Goal: Transaction & Acquisition: Purchase product/service

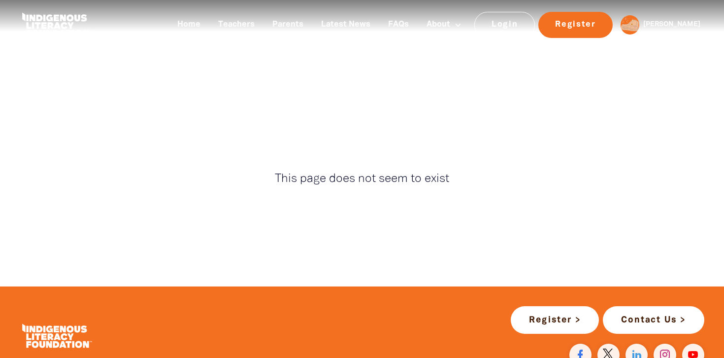
click at [446, 190] on div "This page does not seem to exist" at bounding box center [362, 179] width 355 height 28
click at [518, 27] on link "Login" at bounding box center [504, 25] width 61 height 26
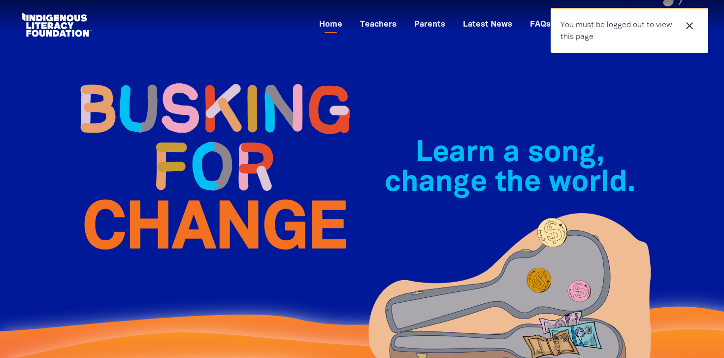
click at [692, 23] on icon "close" at bounding box center [690, 26] width 12 height 12
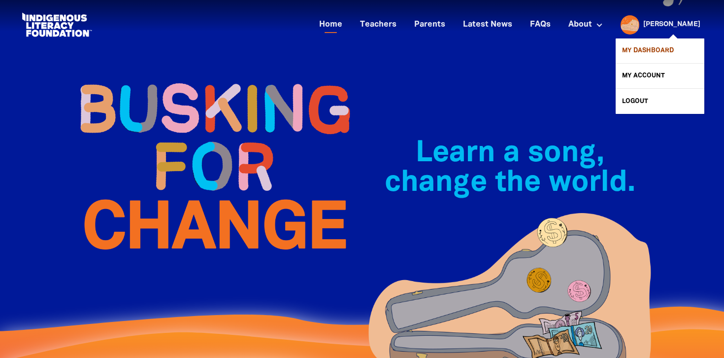
click at [643, 52] on link "My Dashboard" at bounding box center [660, 50] width 89 height 25
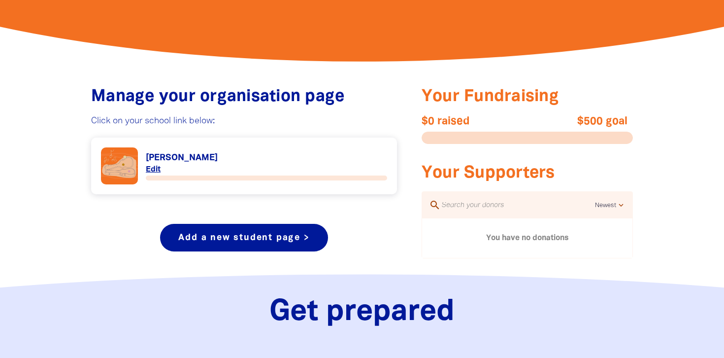
scroll to position [318, 0]
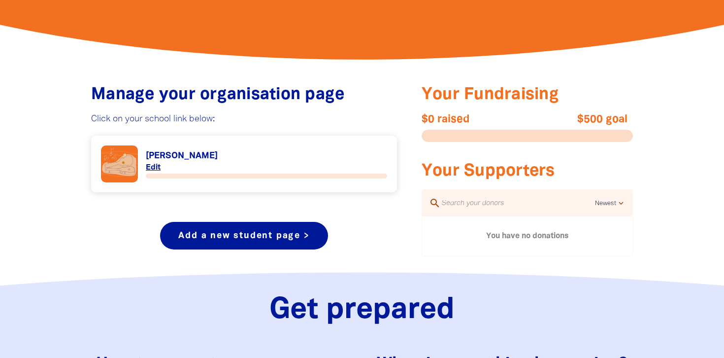
click at [476, 203] on input "text" at bounding box center [518, 202] width 154 height 13
click at [179, 154] on link "Link to [PERSON_NAME]" at bounding box center [244, 163] width 286 height 37
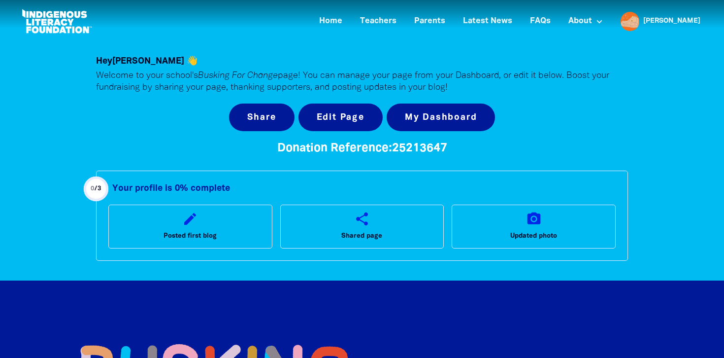
scroll to position [4, 0]
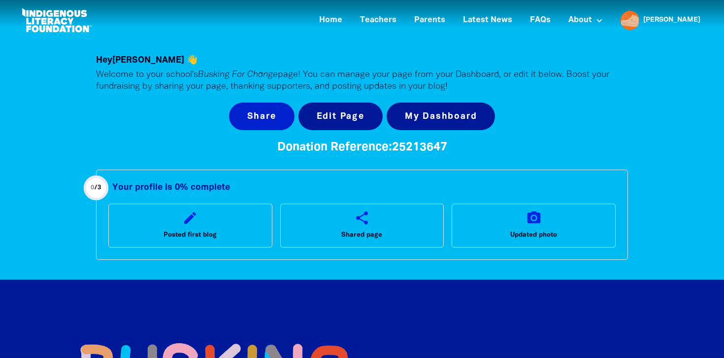
click at [272, 110] on button "Share" at bounding box center [261, 116] width 65 height 28
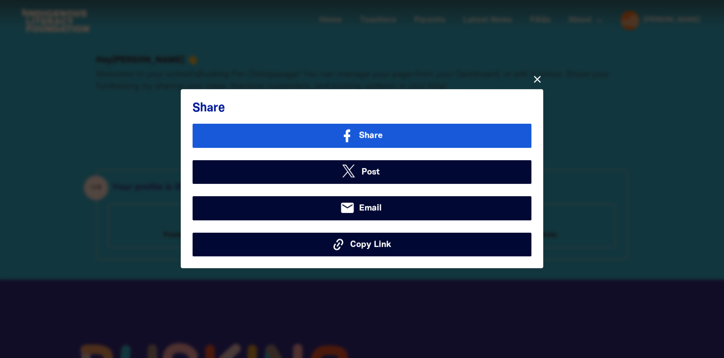
click at [470, 140] on link "Share" at bounding box center [362, 136] width 339 height 24
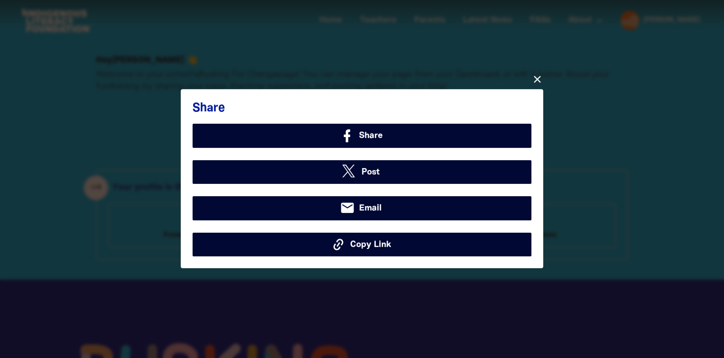
click at [538, 79] on icon "close" at bounding box center [537, 79] width 12 height 12
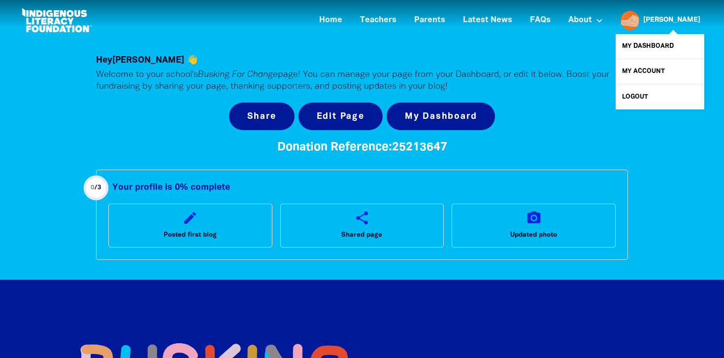
click at [673, 18] on link "[PERSON_NAME]" at bounding box center [671, 20] width 57 height 7
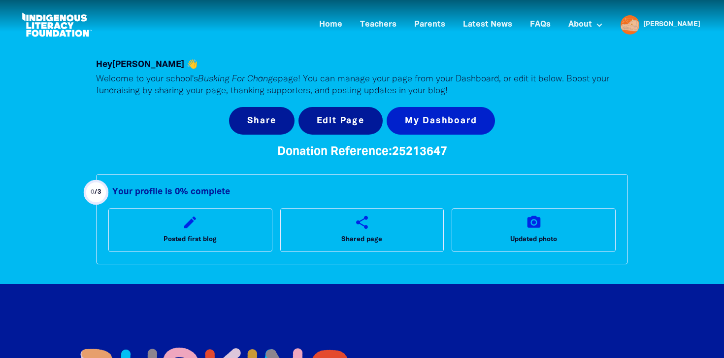
click at [430, 120] on link "My Dashboard" at bounding box center [441, 121] width 109 height 28
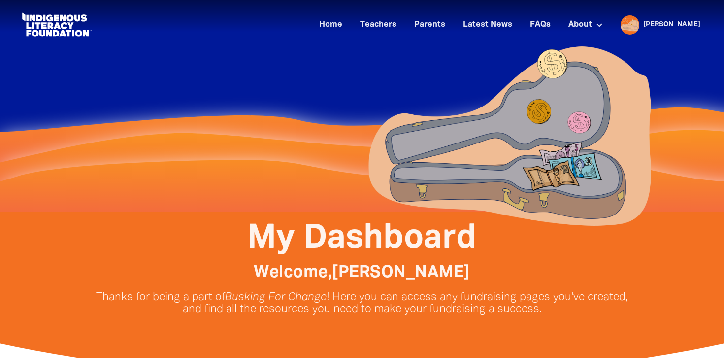
click at [366, 235] on span "My Dashboard﻿" at bounding box center [361, 238] width 229 height 31
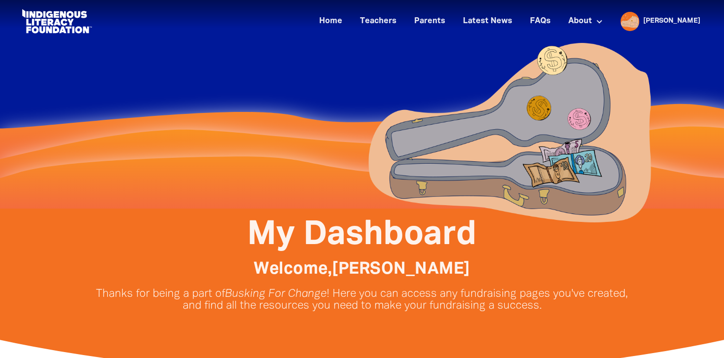
scroll to position [4, 0]
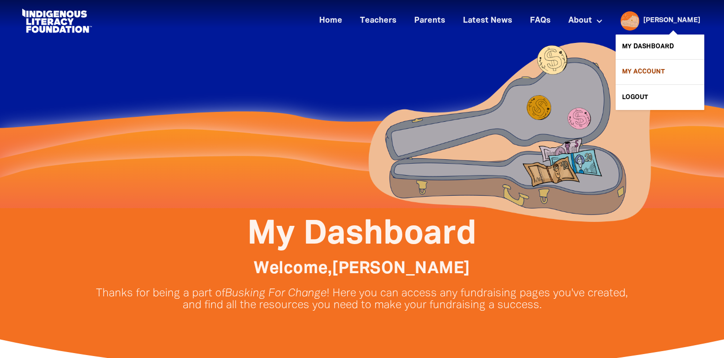
click at [653, 68] on link "My Account" at bounding box center [660, 72] width 89 height 25
select select "teacher"
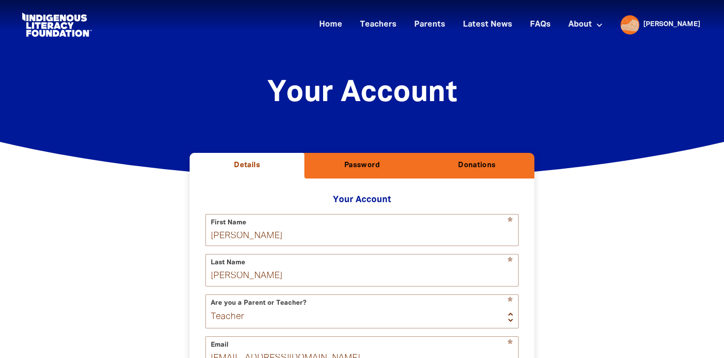
select select "AU"
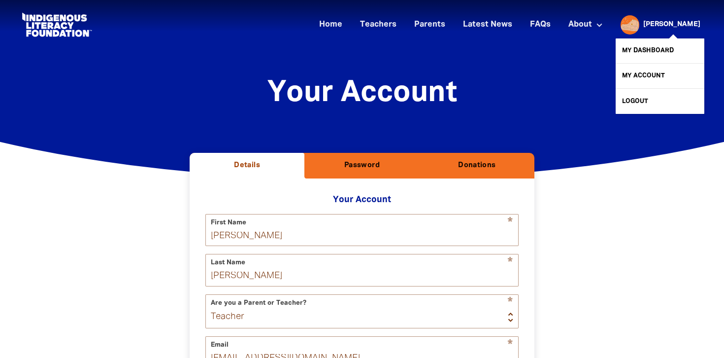
click at [680, 23] on link "[PERSON_NAME]" at bounding box center [671, 24] width 57 height 7
click at [654, 50] on link "My Dashboard" at bounding box center [660, 50] width 89 height 25
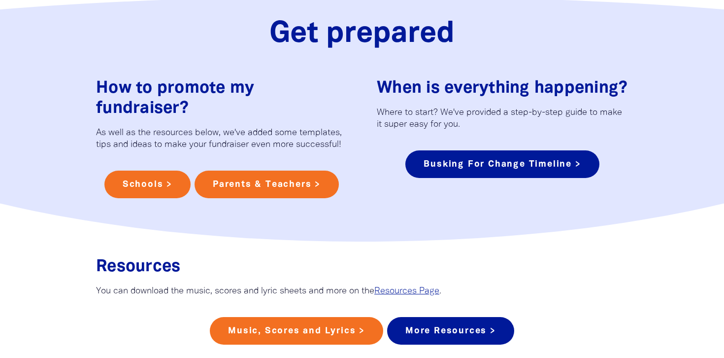
scroll to position [593, 0]
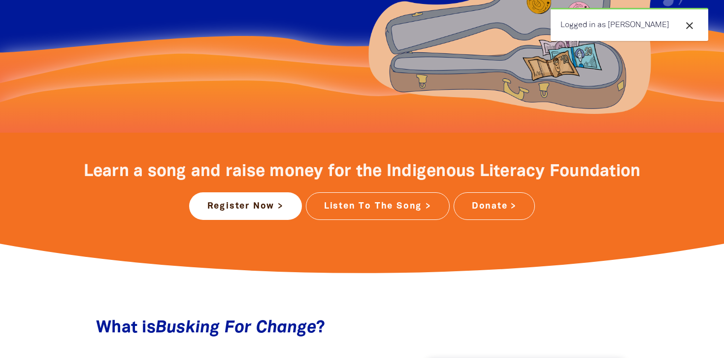
scroll to position [299, 0]
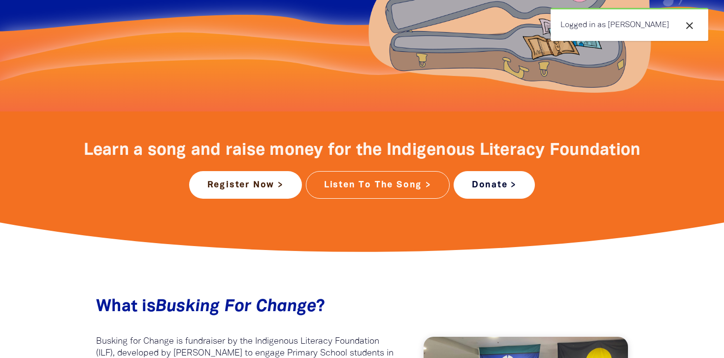
click at [510, 186] on link "Donate >" at bounding box center [494, 185] width 81 height 28
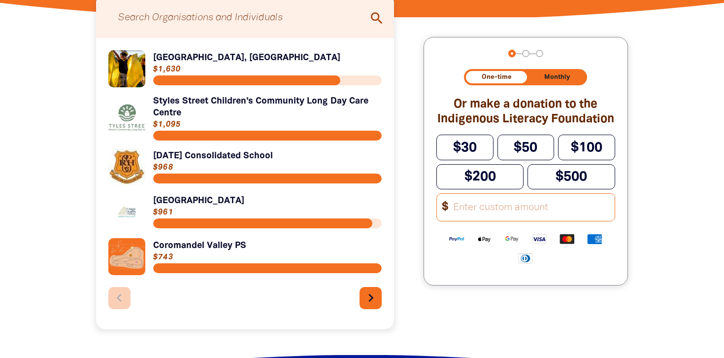
scroll to position [279, 0]
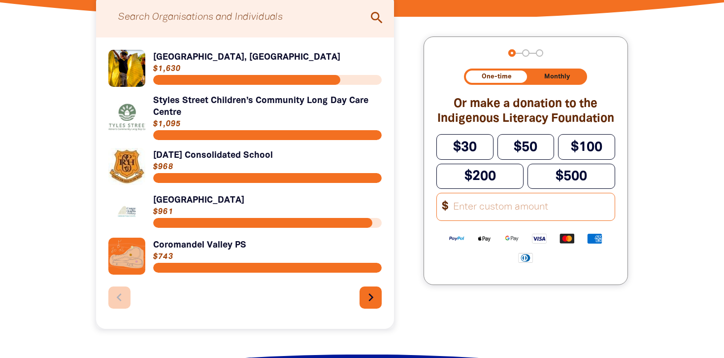
click at [298, 17] on input "Search for individuals and teams:" at bounding box center [245, 17] width 278 height 31
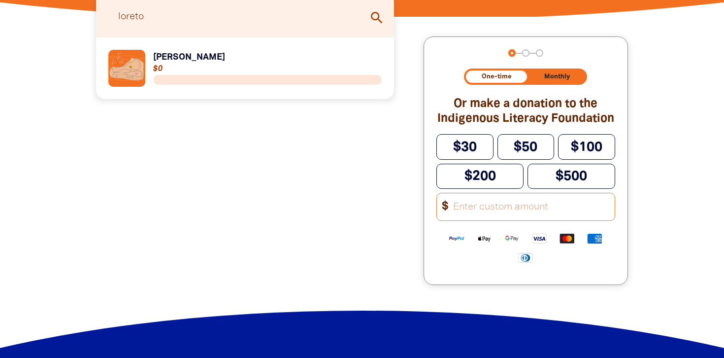
type input "loreto"
click at [173, 55] on link "Link to [PERSON_NAME]" at bounding box center [244, 68] width 273 height 37
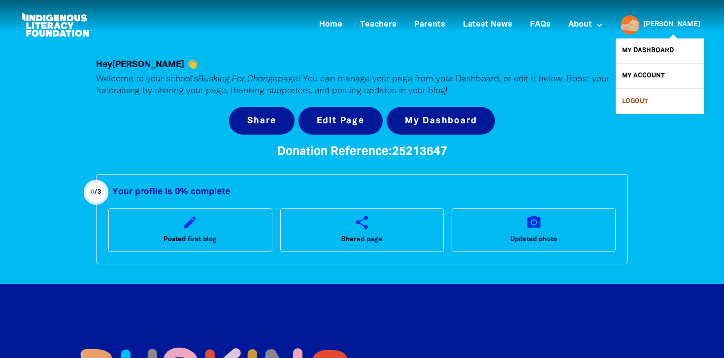
click at [635, 103] on link "Logout" at bounding box center [660, 101] width 89 height 25
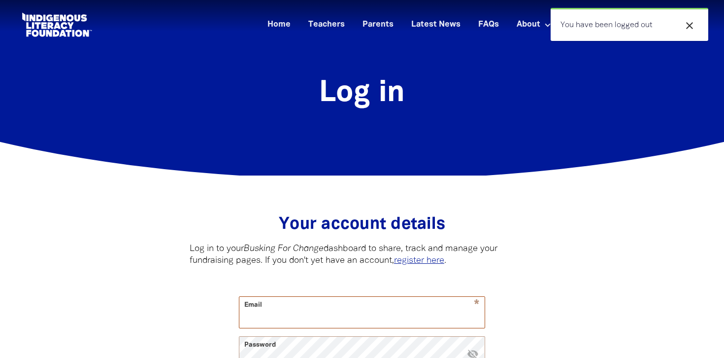
type input "[EMAIL_ADDRESS][DOMAIN_NAME]"
click at [283, 26] on link "Home" at bounding box center [279, 25] width 35 height 16
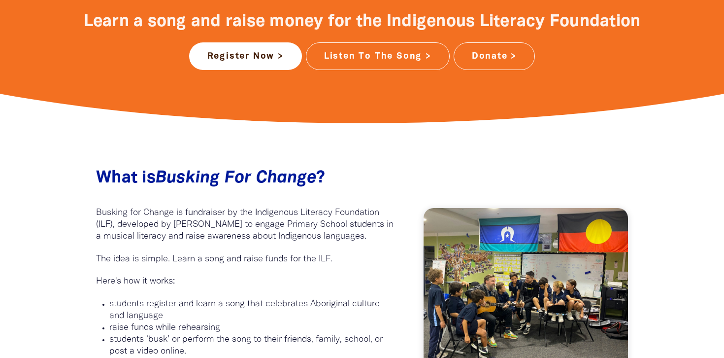
scroll to position [427, 0]
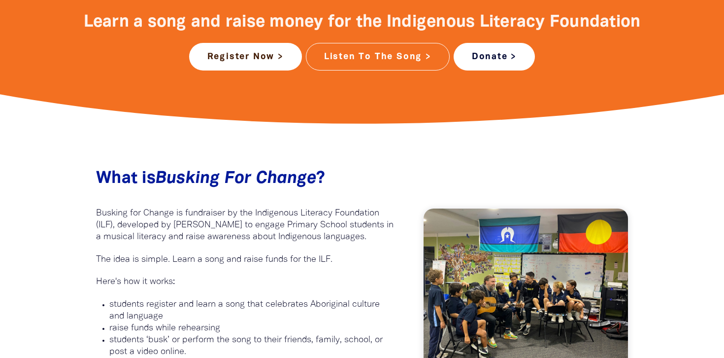
click at [485, 52] on link "Donate >" at bounding box center [494, 57] width 81 height 28
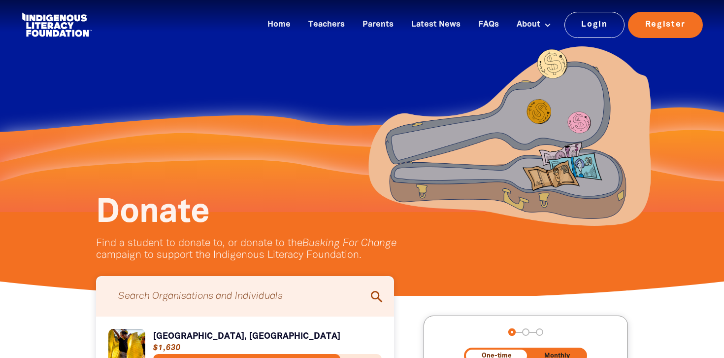
scroll to position [118, 0]
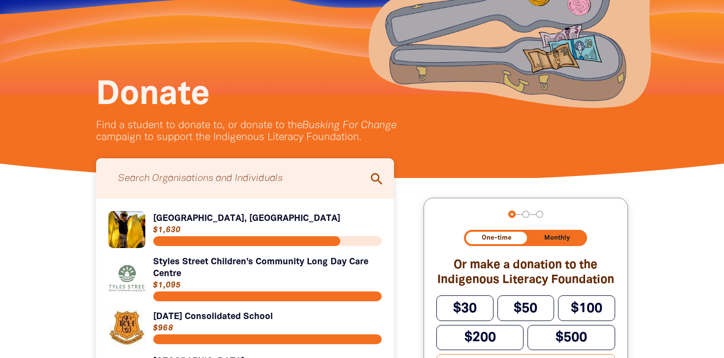
click at [284, 184] on input "Search for individuals and teams:" at bounding box center [245, 178] width 278 height 31
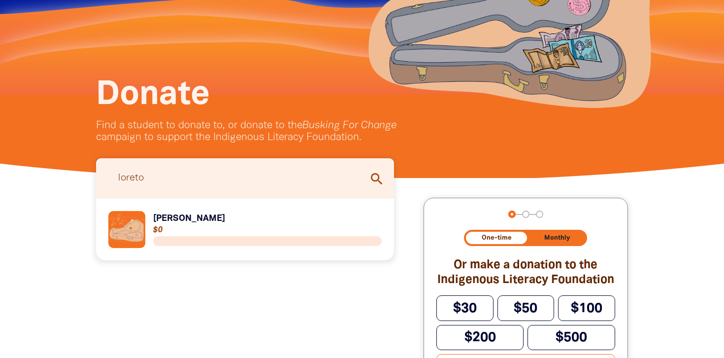
type input "loreto"
click at [144, 221] on link "Link to [PERSON_NAME]" at bounding box center [244, 229] width 273 height 37
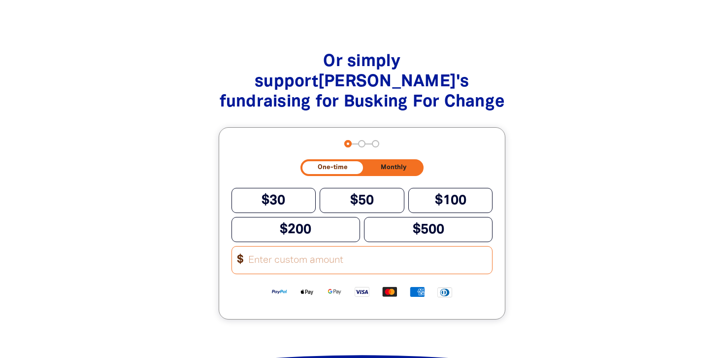
scroll to position [974, 0]
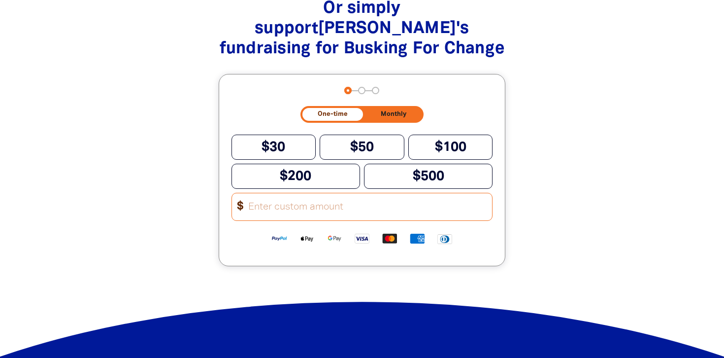
click at [348, 193] on input "Other Amount" at bounding box center [367, 206] width 250 height 27
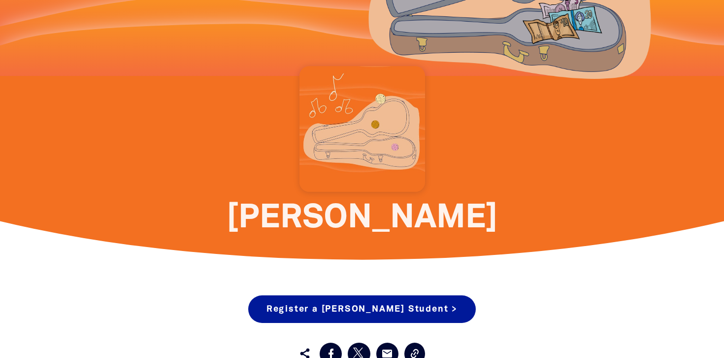
scroll to position [0, 0]
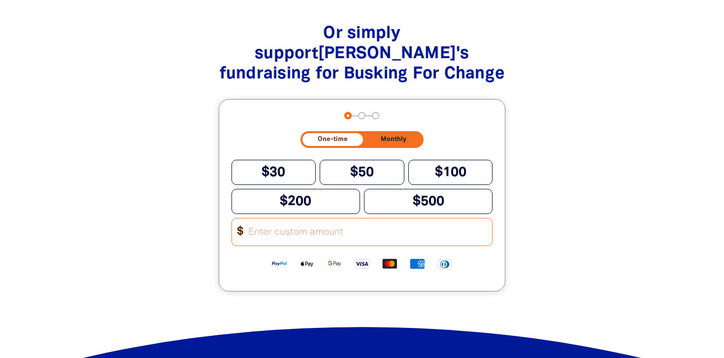
scroll to position [961, 0]
